Goal: Task Accomplishment & Management: Complete application form

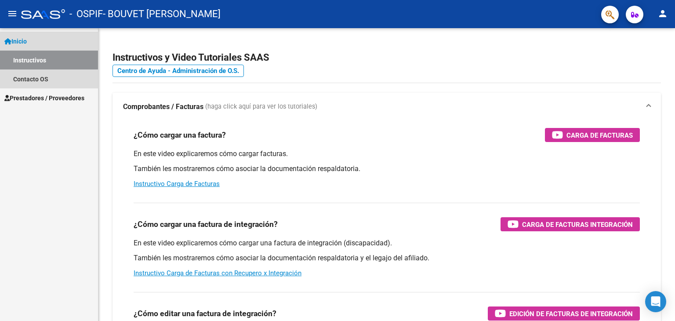
click at [44, 62] on link "Instructivos" at bounding box center [49, 60] width 98 height 19
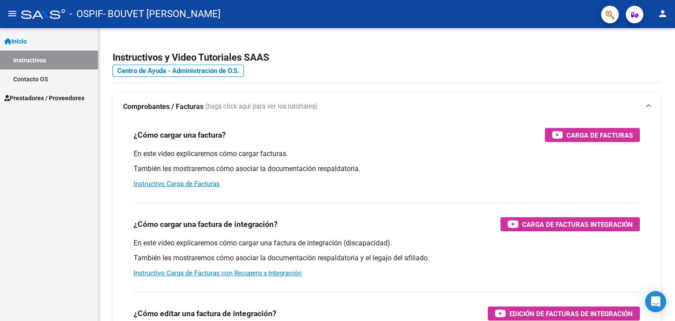
click at [43, 81] on link "Contacto OS" at bounding box center [49, 78] width 98 height 19
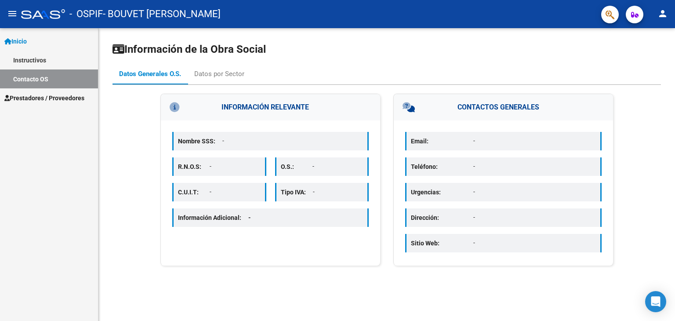
click at [43, 94] on span "Prestadores / Proveedores" at bounding box center [44, 98] width 80 height 10
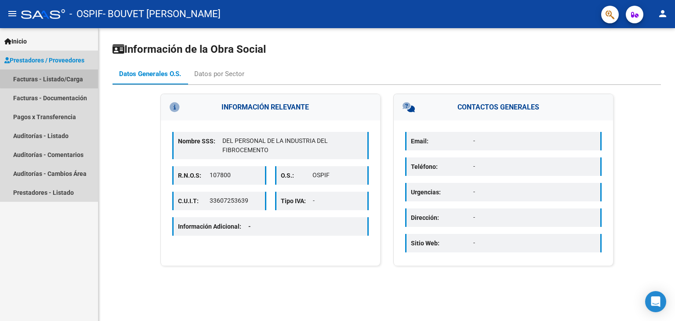
click at [49, 78] on link "Facturas - Listado/Carga" at bounding box center [49, 78] width 98 height 19
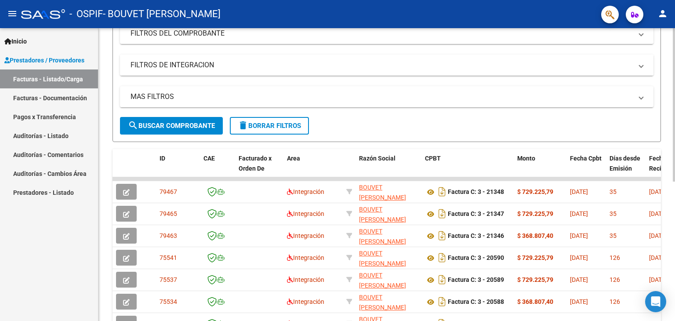
scroll to position [176, 0]
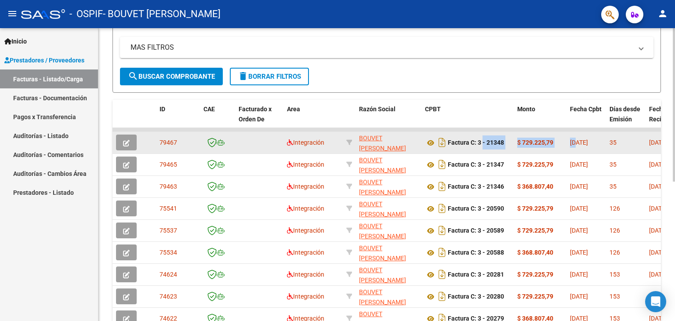
drag, startPoint x: 578, startPoint y: 138, endPoint x: 482, endPoint y: 138, distance: 95.4
click at [589, 138] on div "[DATE]" at bounding box center [586, 143] width 33 height 10
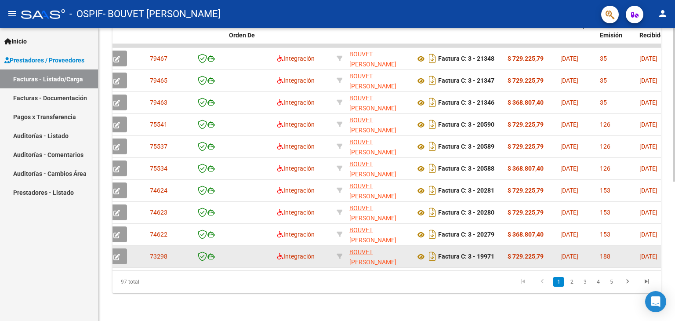
scroll to position [0, 0]
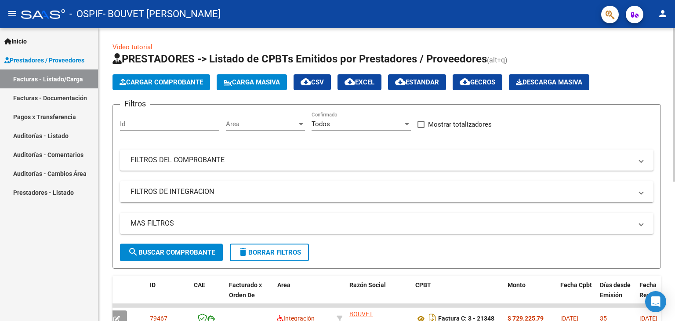
click at [188, 84] on span "Cargar Comprobante" at bounding box center [162, 82] width 84 height 8
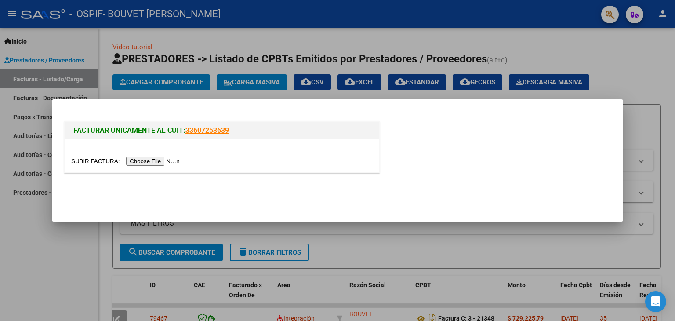
click at [160, 160] on input "file" at bounding box center [126, 160] width 111 height 9
click at [147, 164] on input "file" at bounding box center [126, 160] width 111 height 9
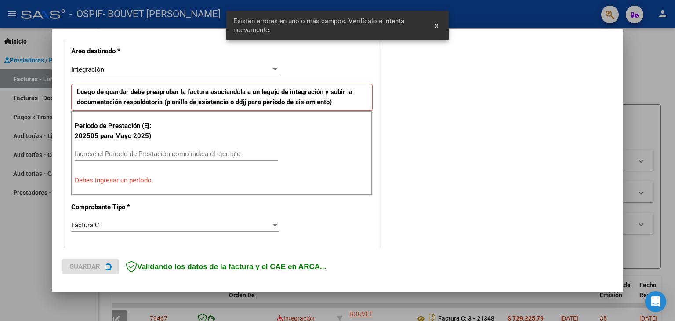
scroll to position [201, 0]
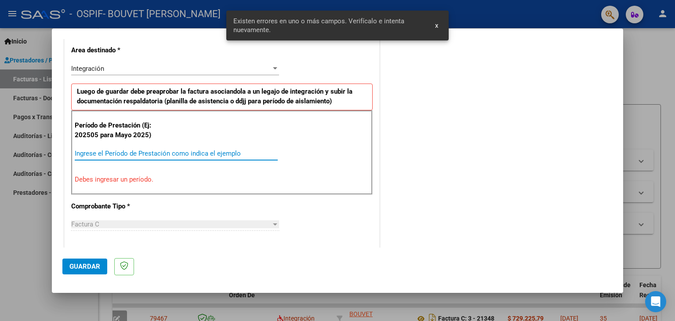
click at [211, 149] on input "Ingrese el Período de Prestación como indica el ejemplo" at bounding box center [176, 153] width 203 height 8
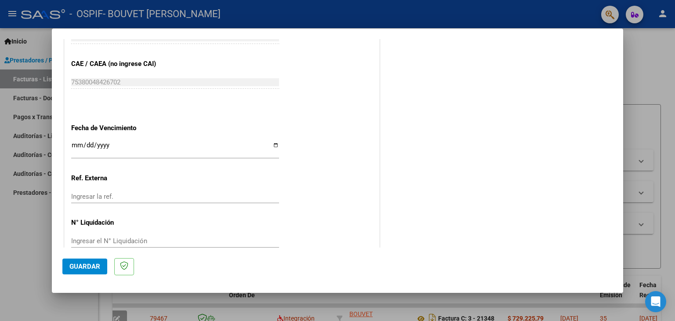
scroll to position [564, 0]
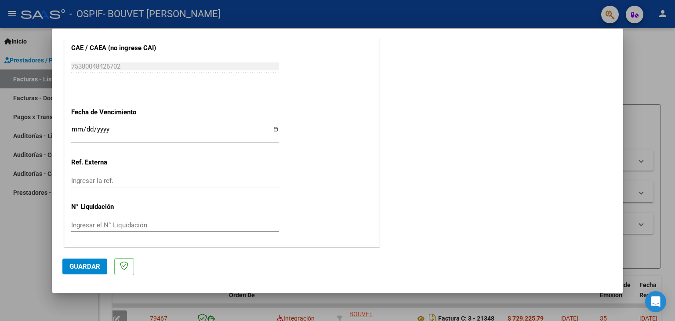
type input "202509"
click at [79, 270] on span "Guardar" at bounding box center [84, 266] width 31 height 8
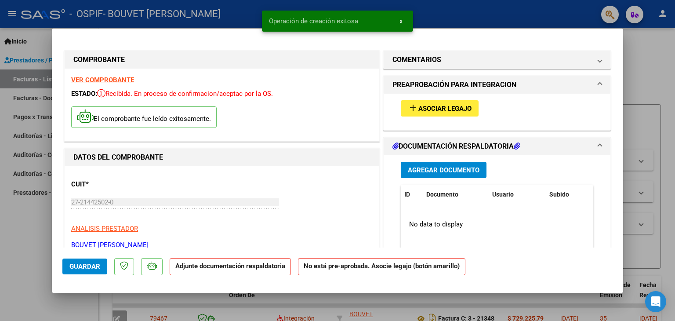
click at [459, 109] on span "Asociar Legajo" at bounding box center [444, 109] width 53 height 8
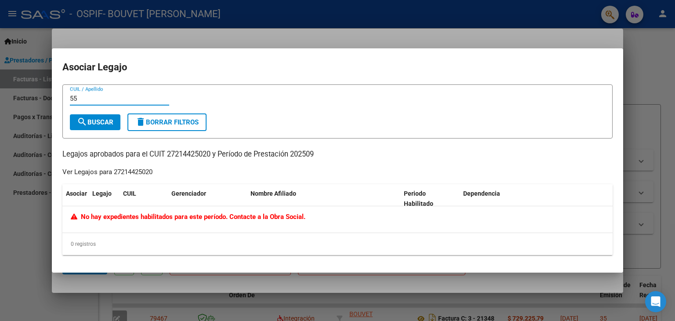
type input "5"
type input "[PERSON_NAME]"
click at [107, 116] on button "search Buscar" at bounding box center [95, 122] width 51 height 16
click at [627, 114] on div at bounding box center [337, 160] width 675 height 321
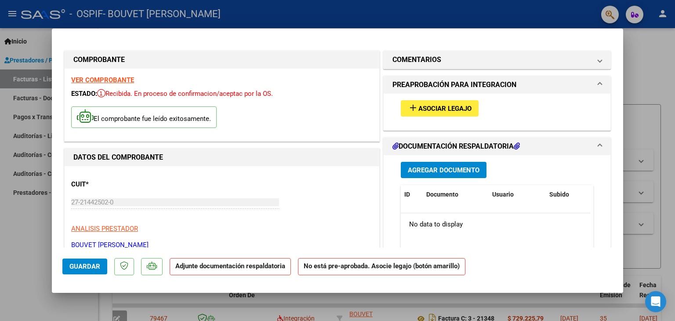
click at [276, 268] on strong "Adjunte documentación respaldatoria" at bounding box center [230, 266] width 110 height 8
click at [443, 105] on span "Asociar Legajo" at bounding box center [444, 109] width 53 height 8
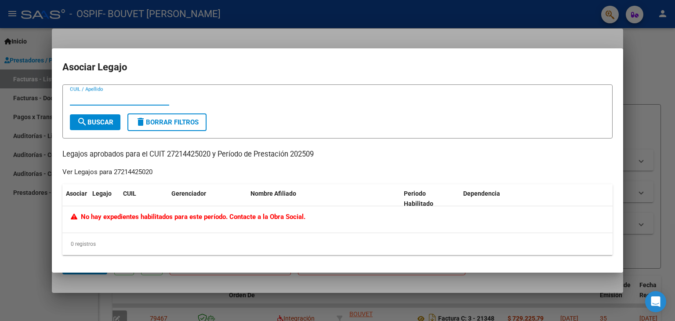
click at [675, 113] on div at bounding box center [337, 160] width 675 height 321
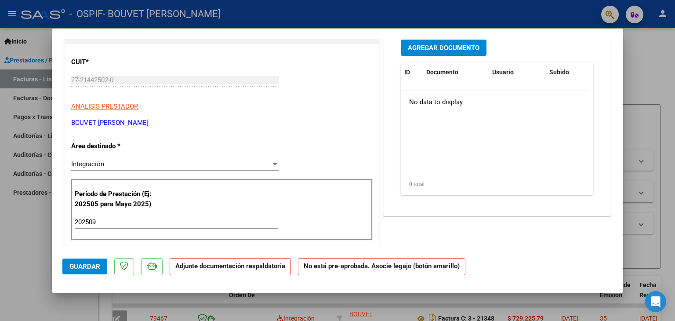
scroll to position [308, 0]
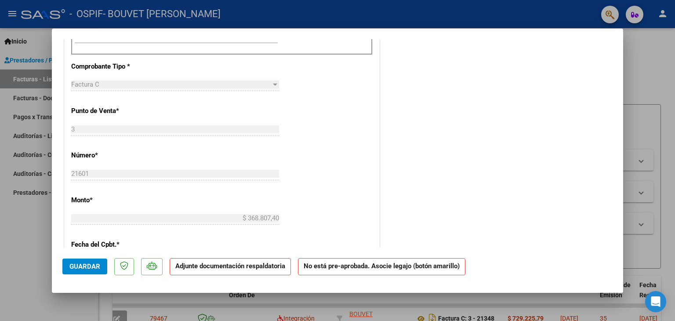
click at [657, 175] on div at bounding box center [337, 160] width 675 height 321
type input "$ 0,00"
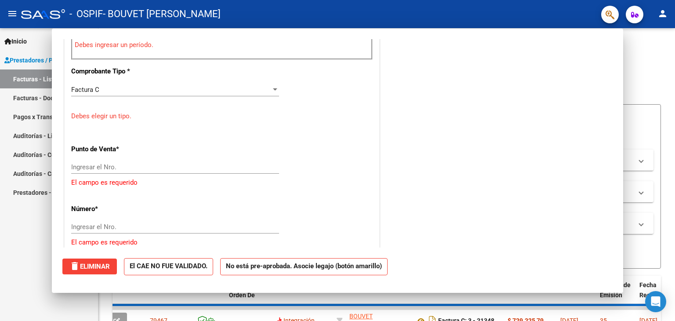
scroll to position [0, 0]
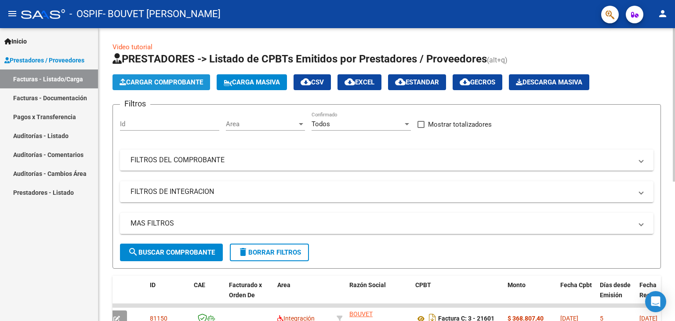
click at [169, 79] on span "Cargar Comprobante" at bounding box center [162, 82] width 84 height 8
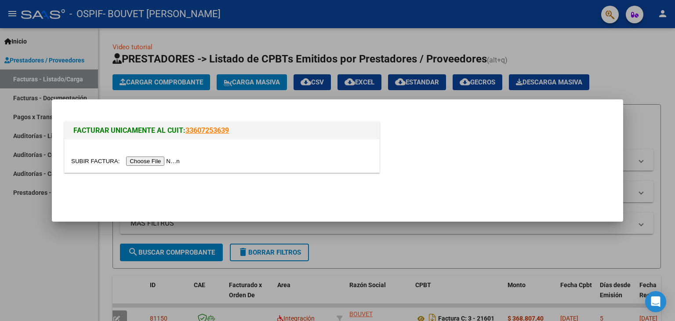
click at [171, 160] on input "file" at bounding box center [126, 160] width 111 height 9
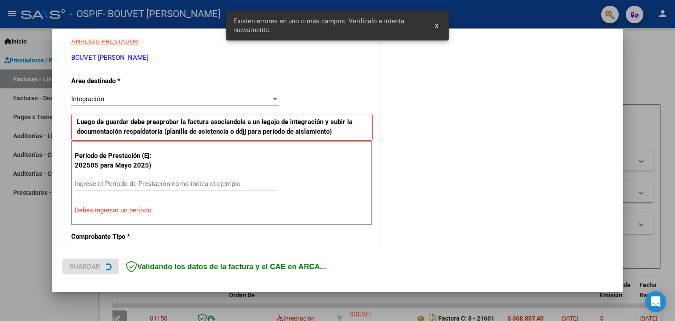
scroll to position [185, 0]
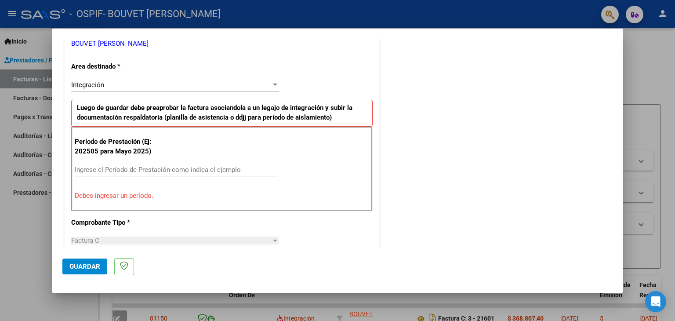
click at [196, 164] on div "Ingrese el Período de Prestación como indica el ejemplo" at bounding box center [176, 169] width 203 height 13
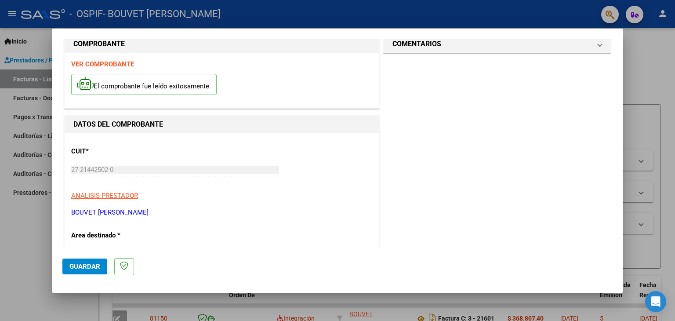
scroll to position [0, 0]
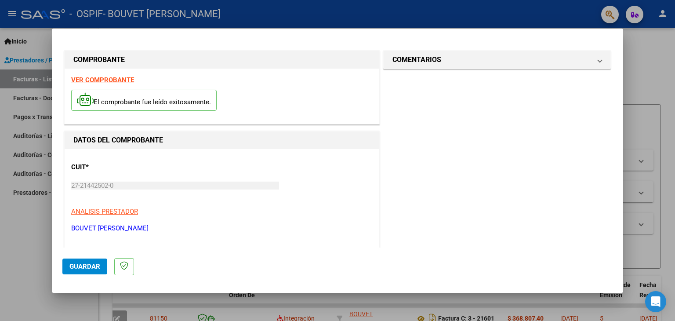
type input "202509"
click at [88, 264] on span "Guardar" at bounding box center [84, 266] width 31 height 8
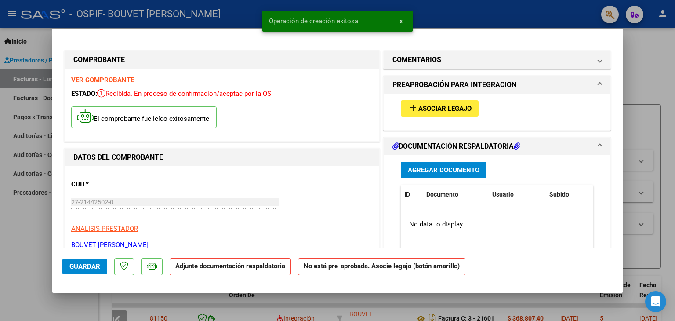
click at [425, 108] on span "Asociar Legajo" at bounding box center [444, 109] width 53 height 8
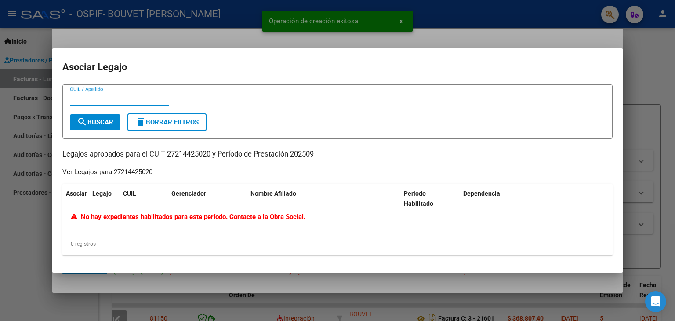
click at [120, 98] on input "CUIL / Apellido" at bounding box center [119, 99] width 99 height 8
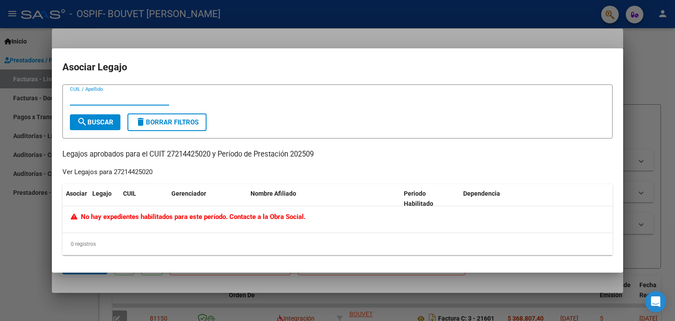
click at [636, 119] on div at bounding box center [337, 160] width 675 height 321
